Goal: Check status

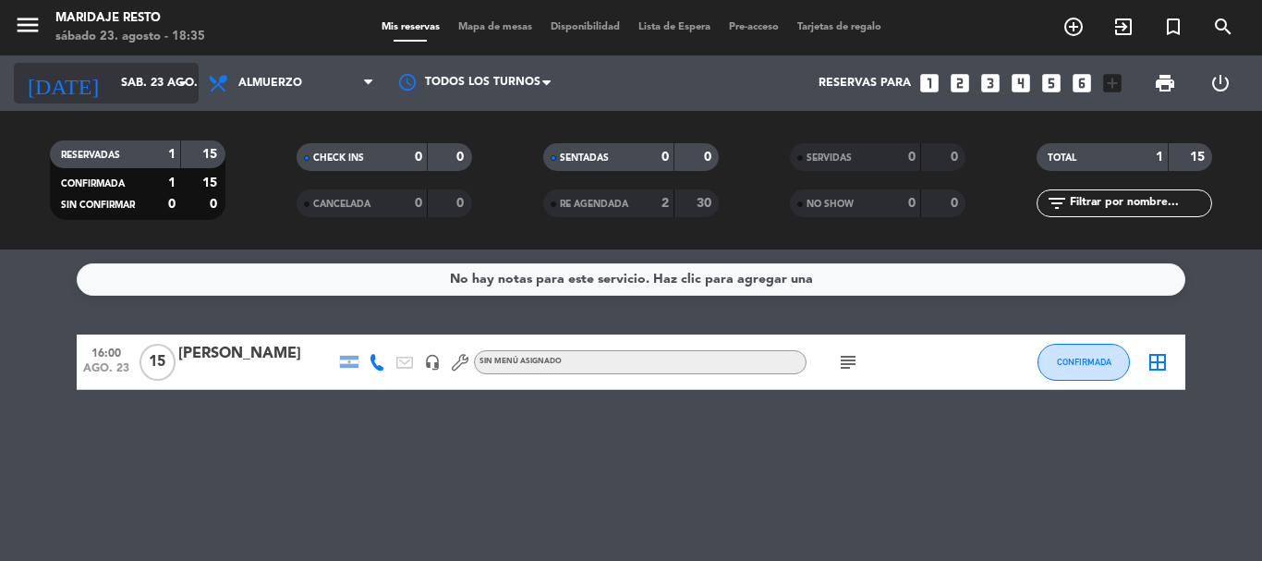
click at [124, 74] on input "sáb. 23 ago." at bounding box center [190, 82] width 156 height 31
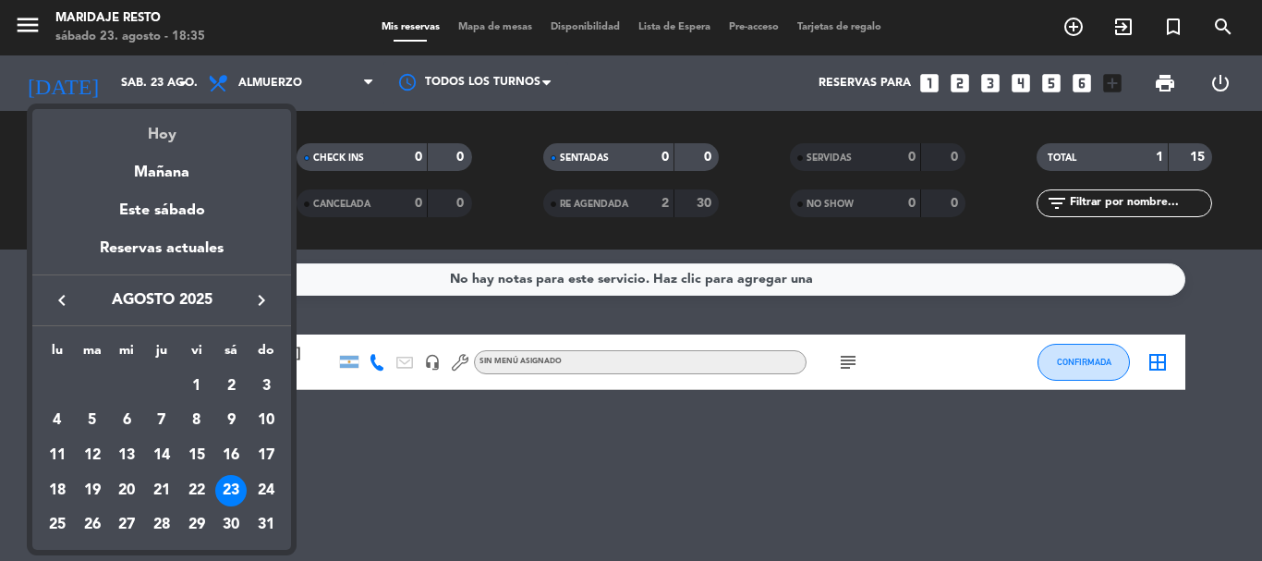
click at [140, 136] on div "Hoy" at bounding box center [161, 128] width 259 height 38
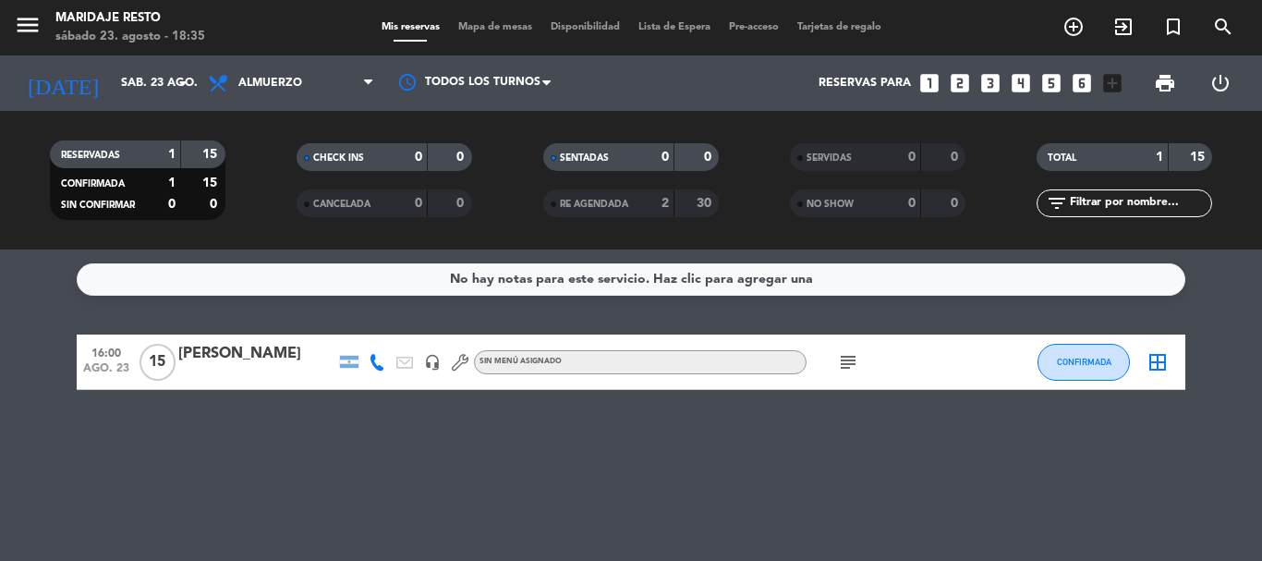
click at [140, 136] on div "RESERVADAS 1 15 CONFIRMADA 1 15 SIN CONFIRMAR 0 0" at bounding box center [137, 180] width 247 height 102
click at [231, 79] on icon at bounding box center [220, 83] width 27 height 22
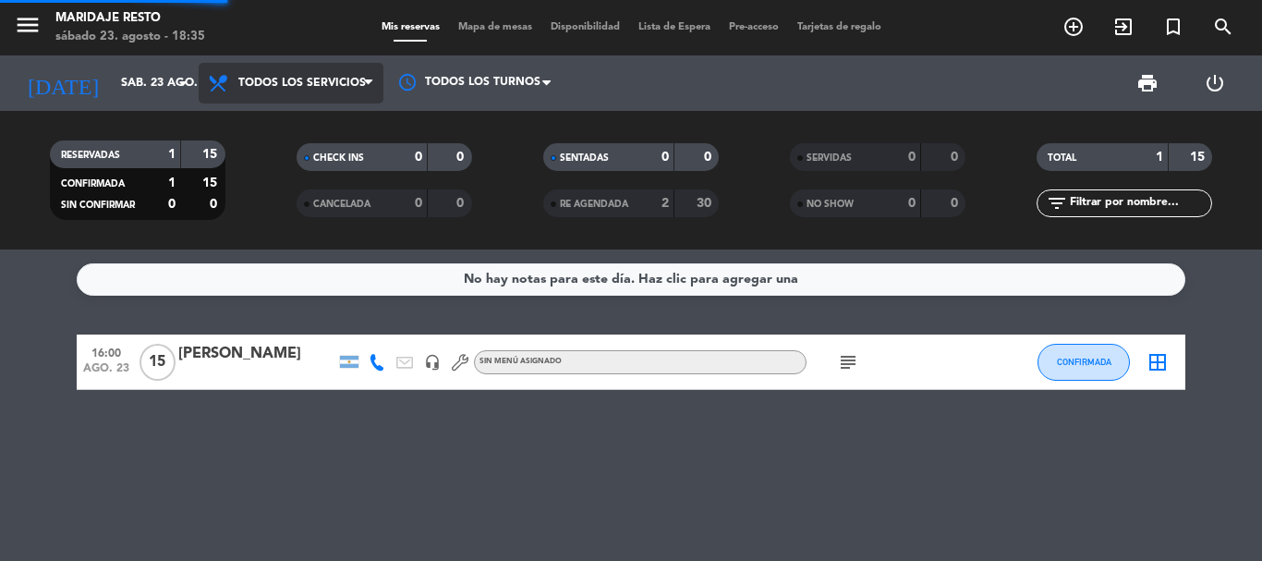
click at [271, 111] on div "menu Maridaje Resto [DATE] 23. agosto - 18:35 Mis reservas Mapa de mesas Dispon…" at bounding box center [631, 125] width 1262 height 250
click at [271, 111] on div "RESERVADAS 1 15 CONFIRMADA 1 15 SIN CONFIRMAR 0 0 CHECK INS 0 0 CANCELADA 0 0 S…" at bounding box center [631, 180] width 1262 height 139
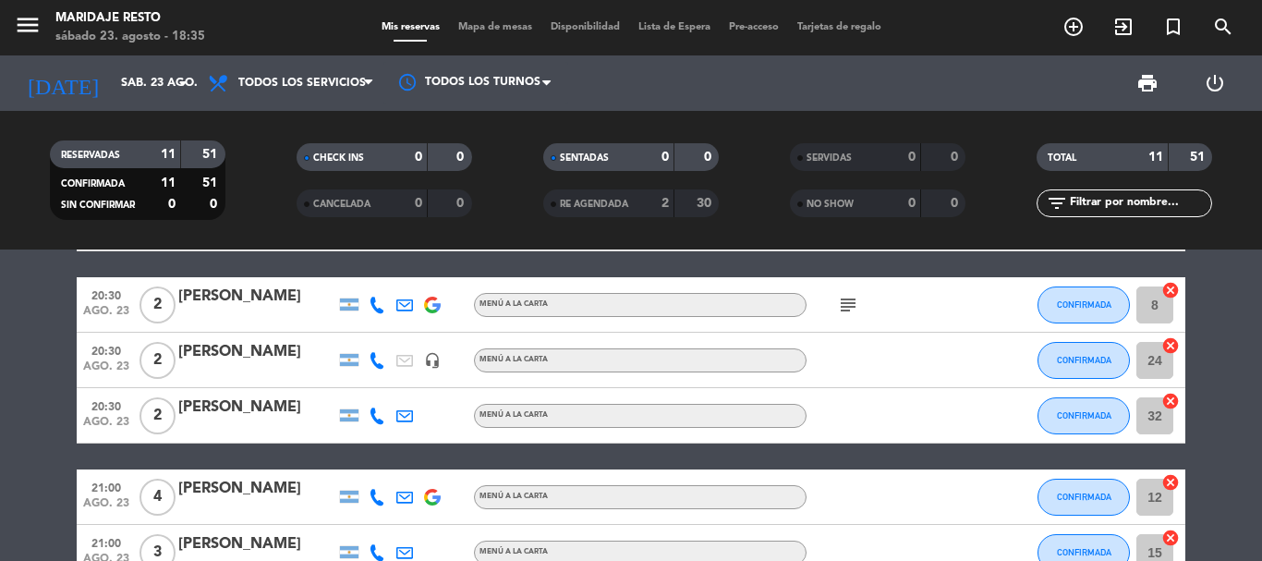
scroll to position [185, 0]
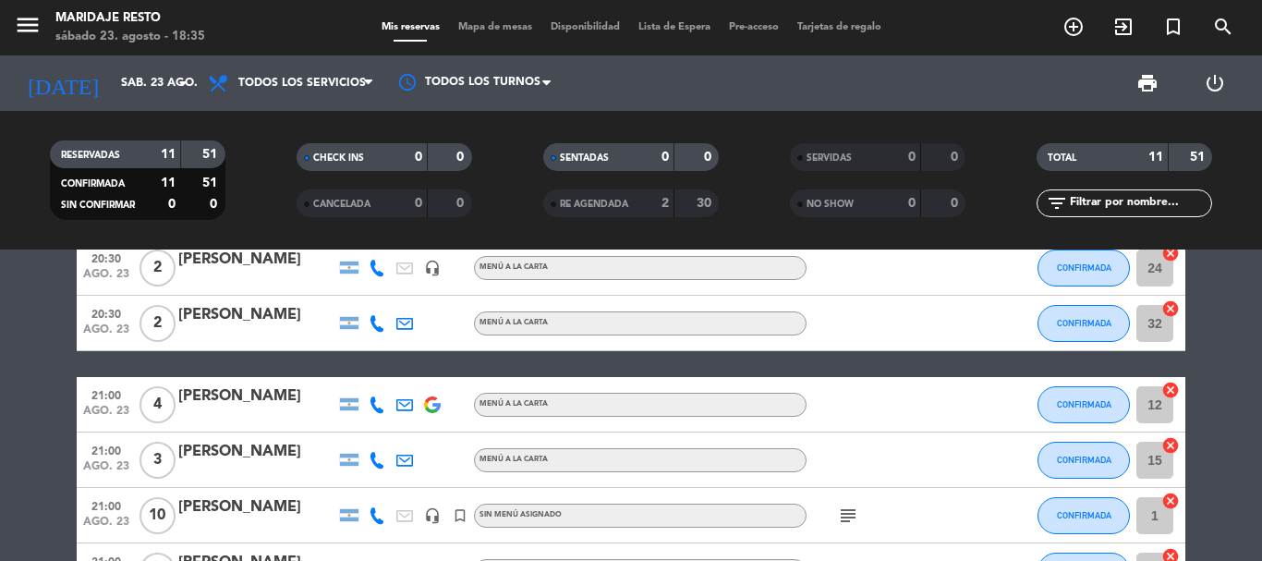
click at [268, 499] on div "[PERSON_NAME]" at bounding box center [256, 507] width 157 height 24
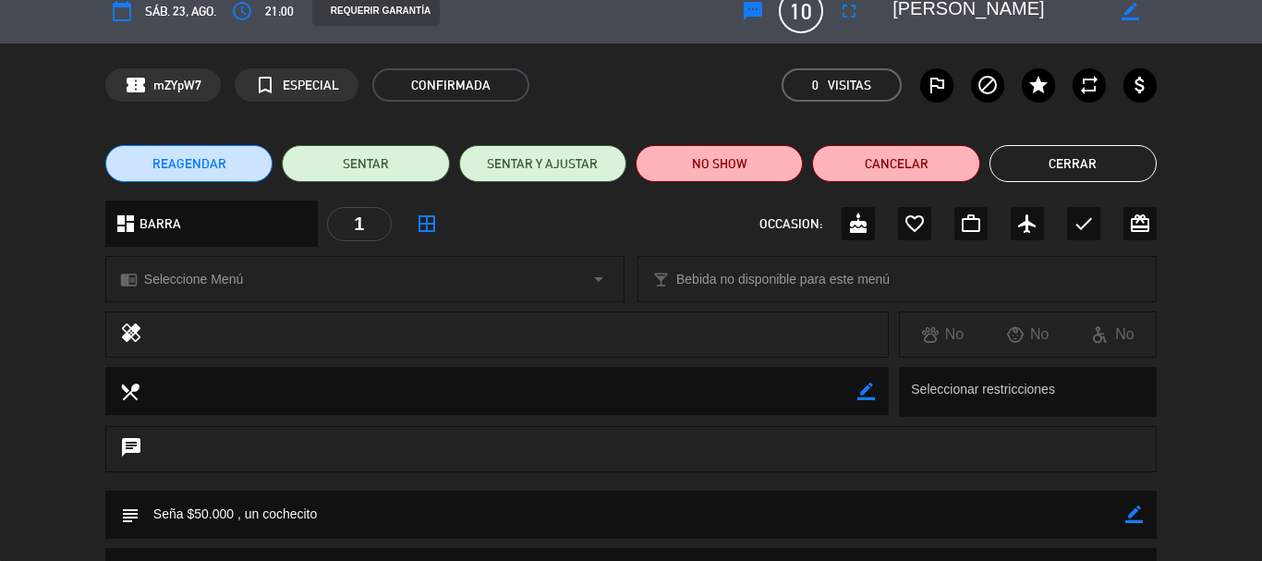
scroll to position [0, 0]
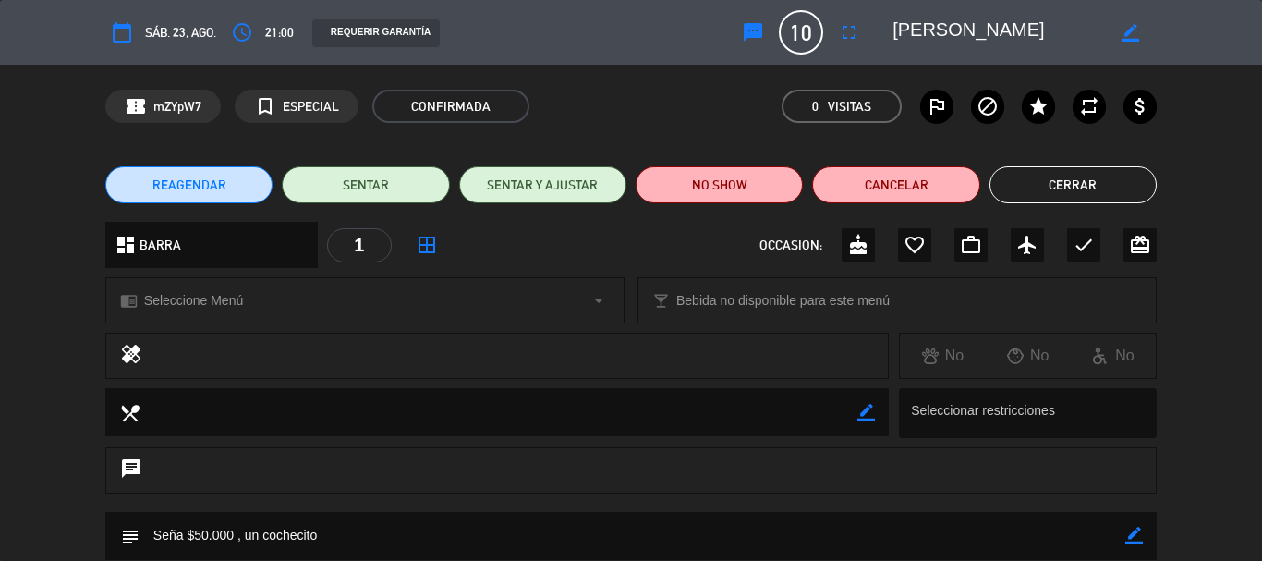
click at [1068, 180] on button "Cerrar" at bounding box center [1073, 184] width 167 height 37
